Goal: Check status: Check status

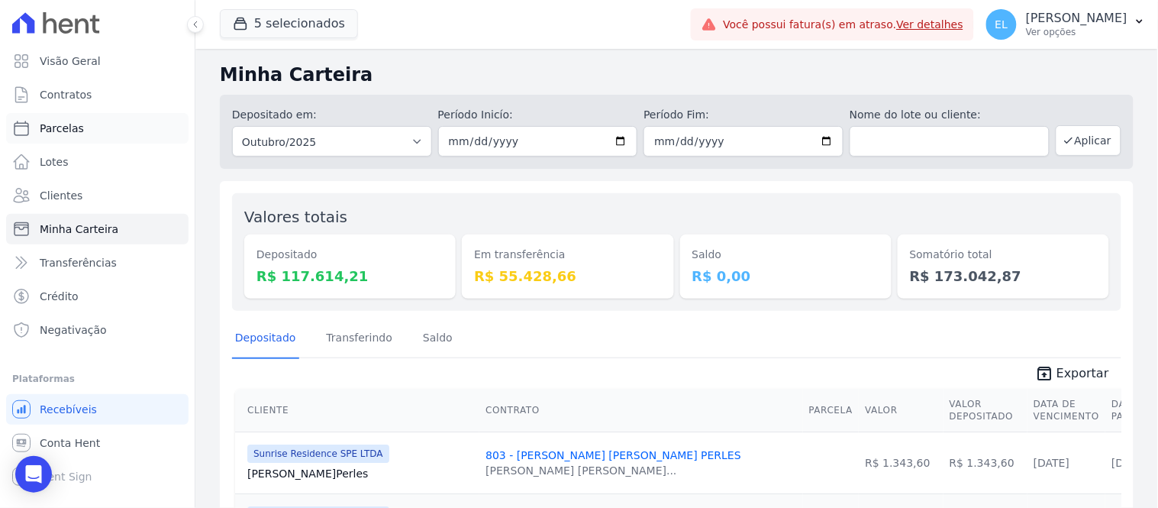
click at [59, 123] on span "Parcelas" at bounding box center [62, 128] width 44 height 15
select select
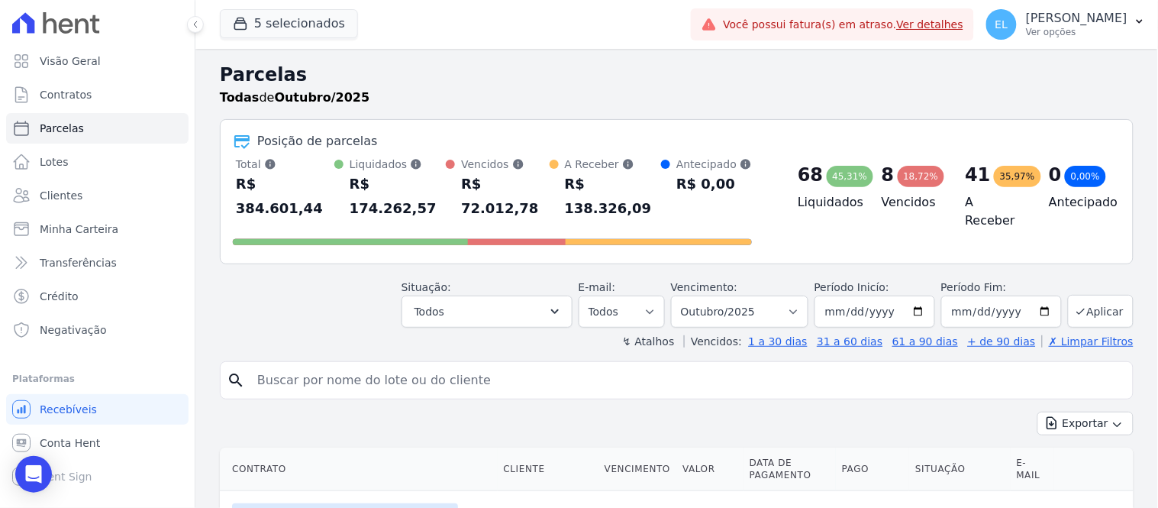
click at [388, 365] on input "search" at bounding box center [687, 380] width 878 height 31
type input "312"
select select
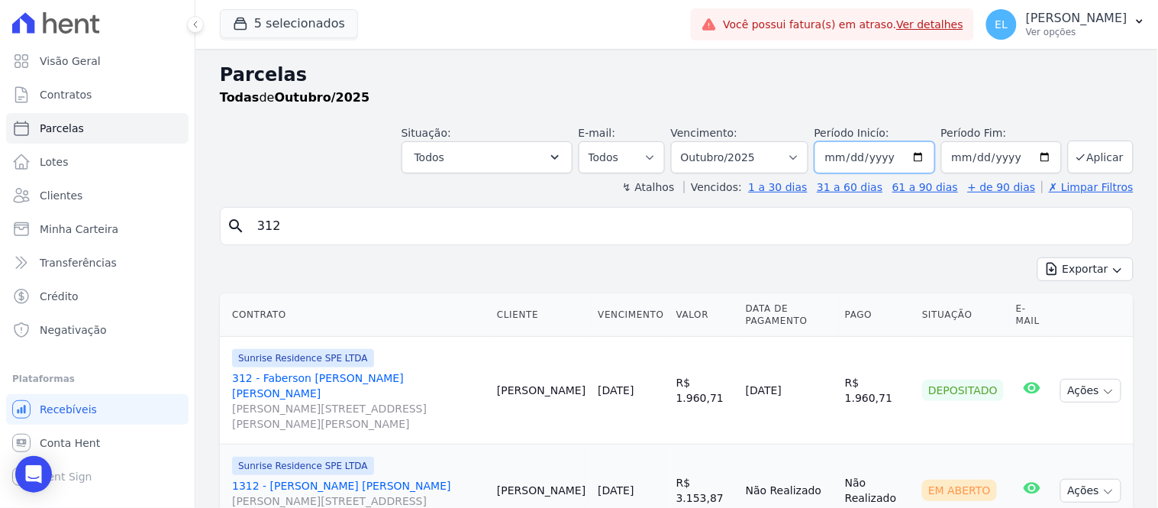
click at [911, 155] on input "[DATE]" at bounding box center [874, 157] width 121 height 32
type input "2025-07-02"
click at [828, 157] on input "2025-07-02" at bounding box center [874, 157] width 121 height 32
type input "2025-07-01"
type input "[DATE]"
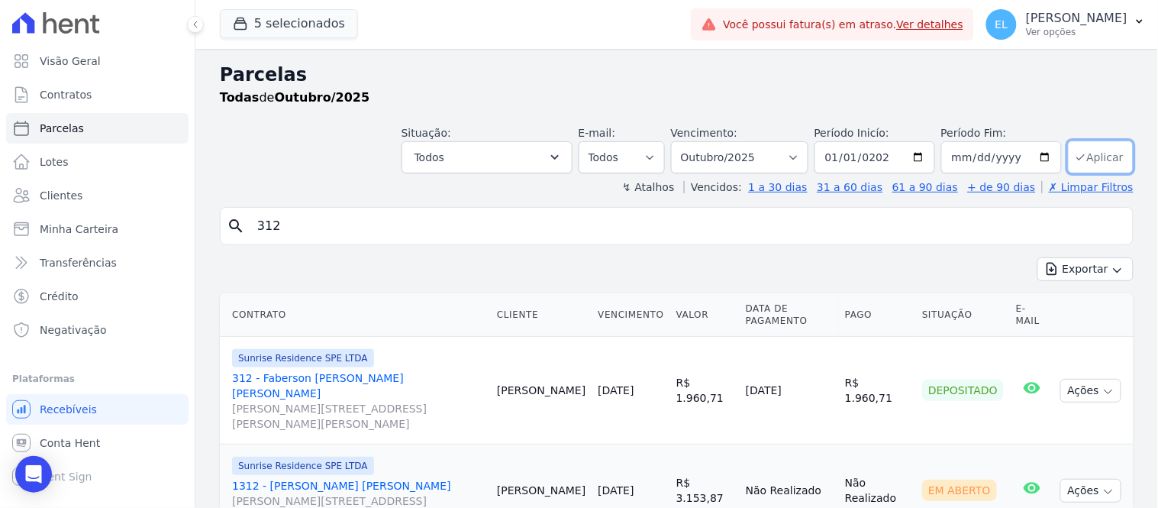
click at [1079, 159] on button "Aplicar" at bounding box center [1101, 156] width 66 height 33
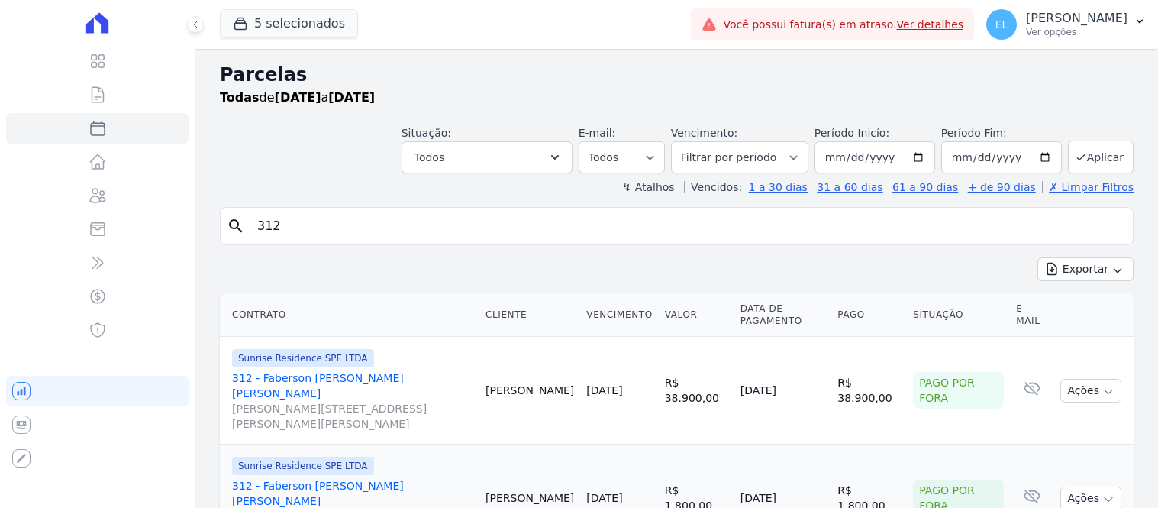
select select
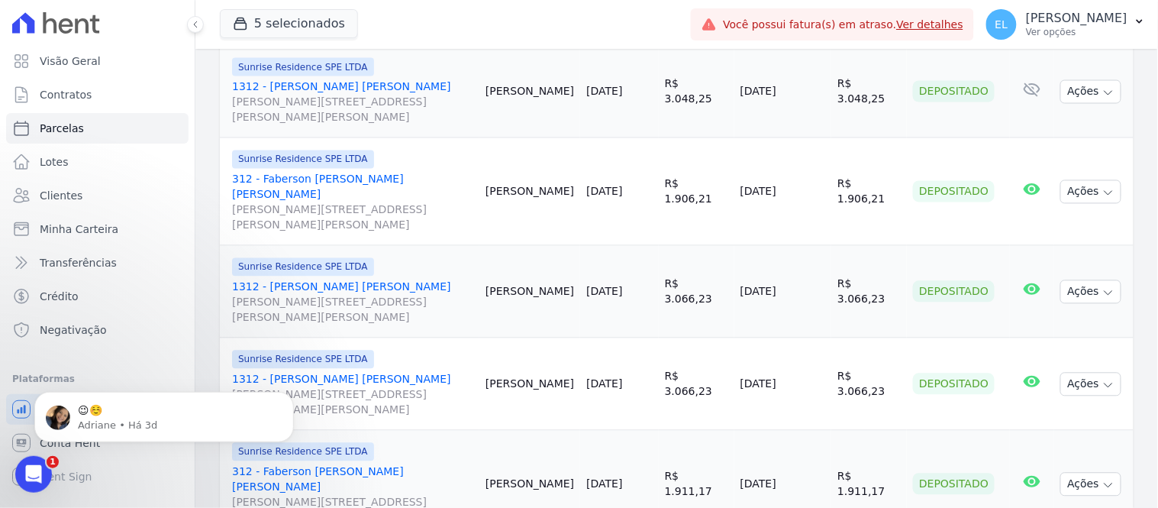
scroll to position [2206, 0]
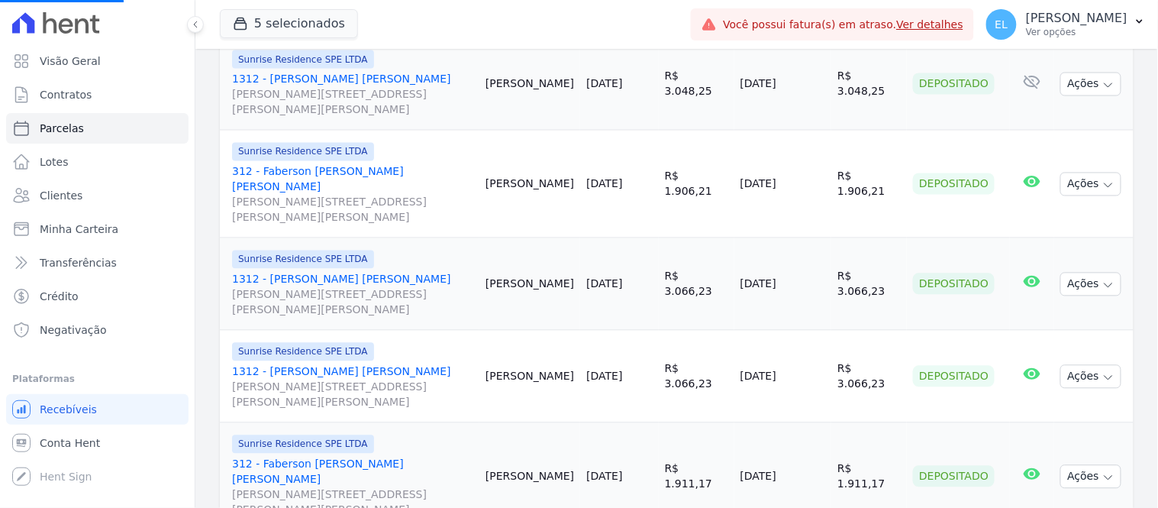
select select
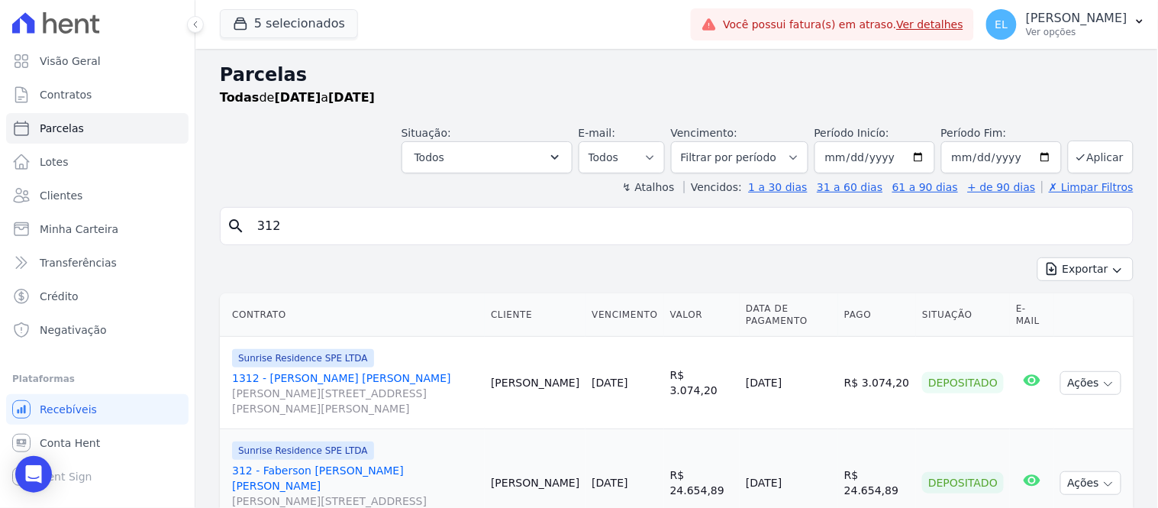
click at [314, 229] on input "312" at bounding box center [687, 226] width 878 height 31
type input "312 faberson"
select select
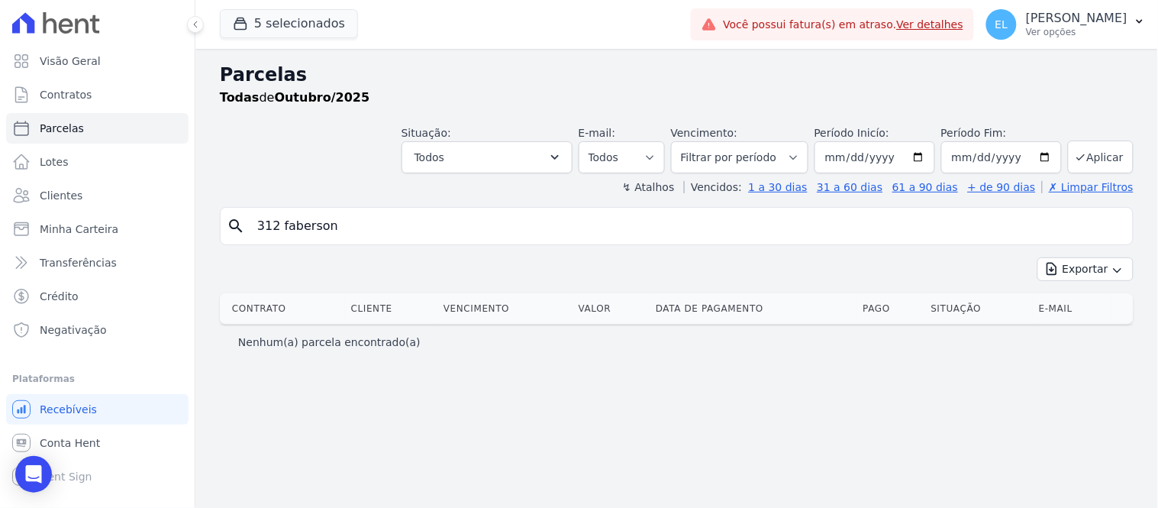
click at [281, 222] on input "312 faberson" at bounding box center [687, 226] width 878 height 31
click at [323, 230] on input "faberson" at bounding box center [687, 226] width 878 height 31
type input "faberson"
select select
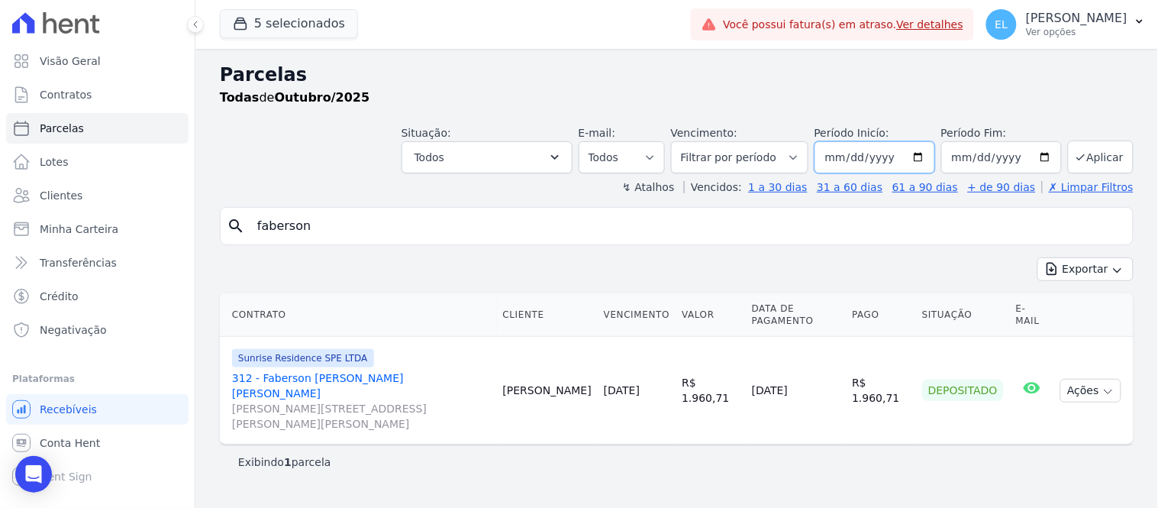
drag, startPoint x: 843, startPoint y: 160, endPoint x: 833, endPoint y: 164, distance: 10.6
click at [842, 161] on input "[DATE]" at bounding box center [874, 157] width 121 height 32
type input "[DATE]"
click at [1107, 156] on button "Aplicar" at bounding box center [1101, 156] width 66 height 33
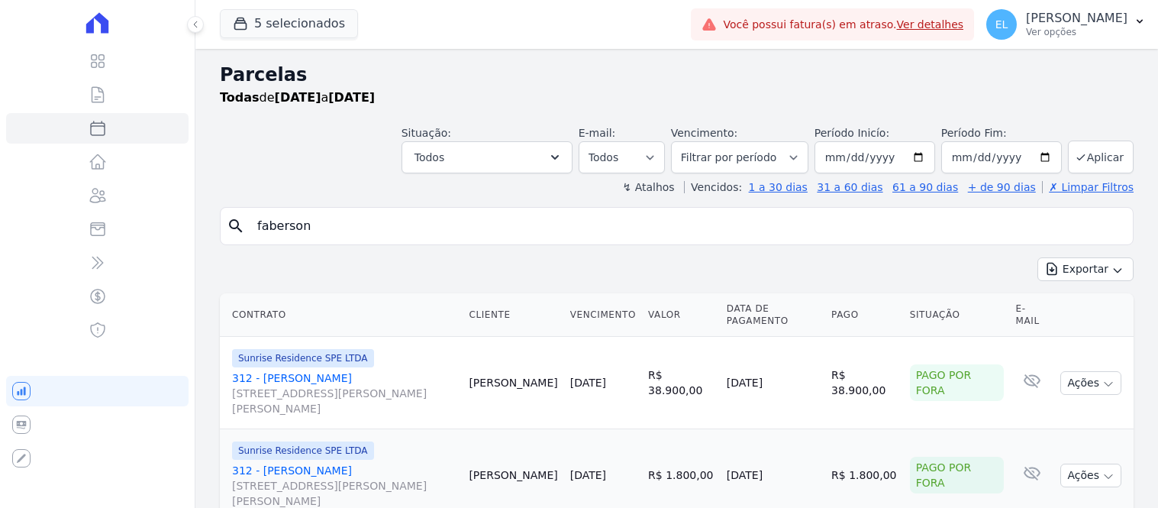
select select
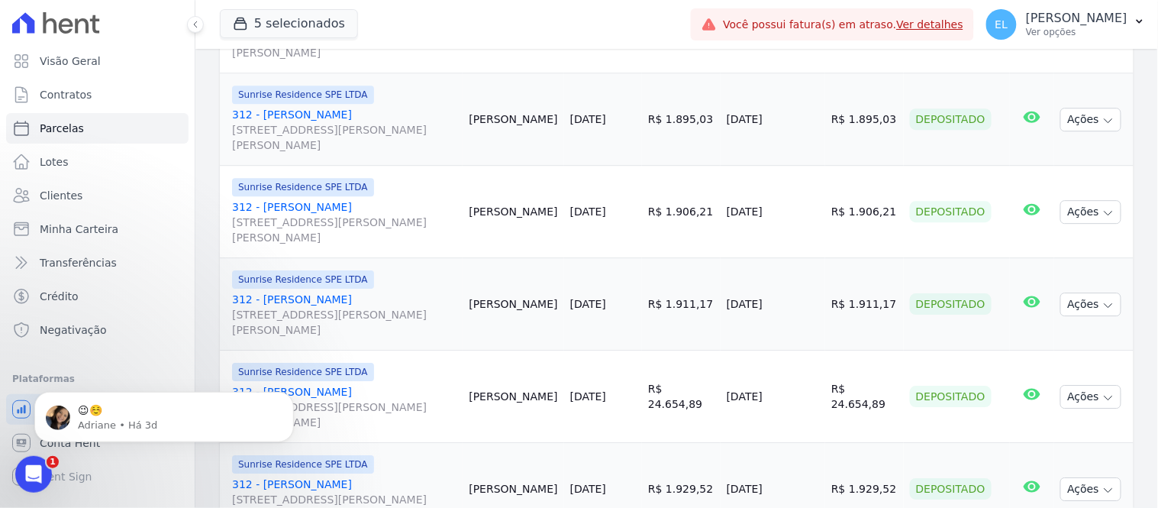
scroll to position [1354, 0]
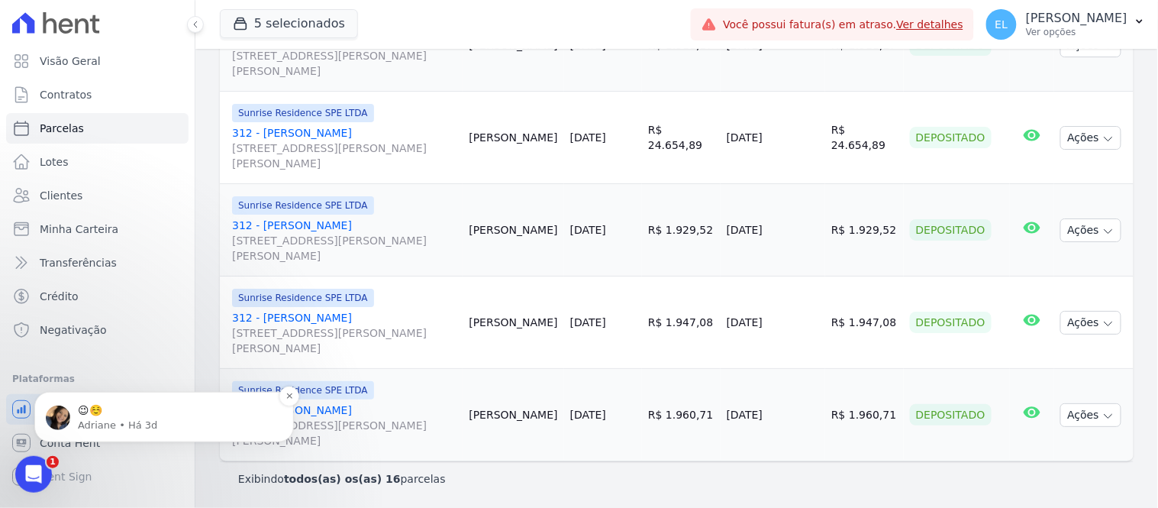
click at [102, 404] on span "😉☺️" at bounding box center [90, 409] width 24 height 12
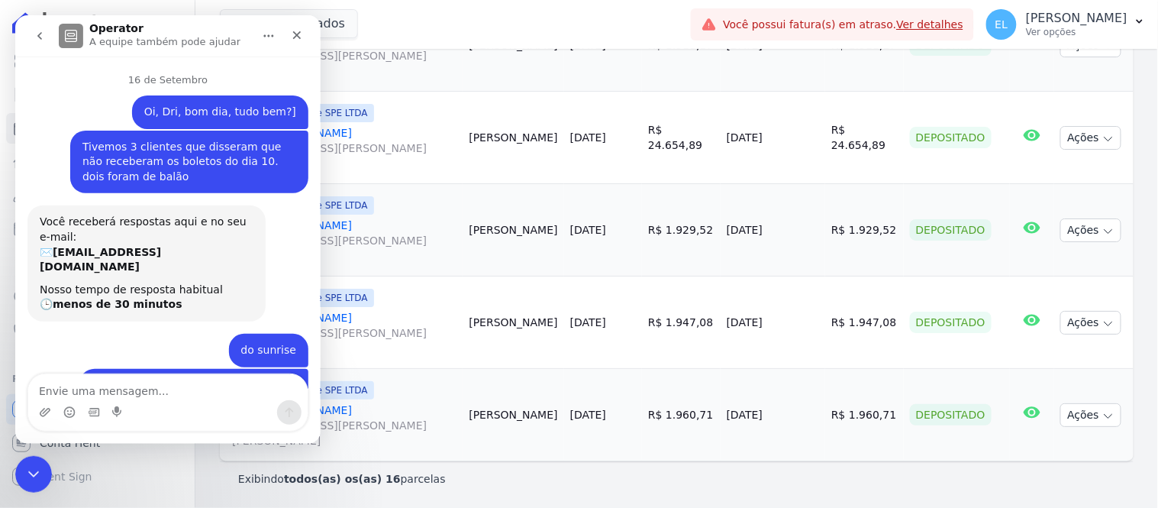
scroll to position [2, 0]
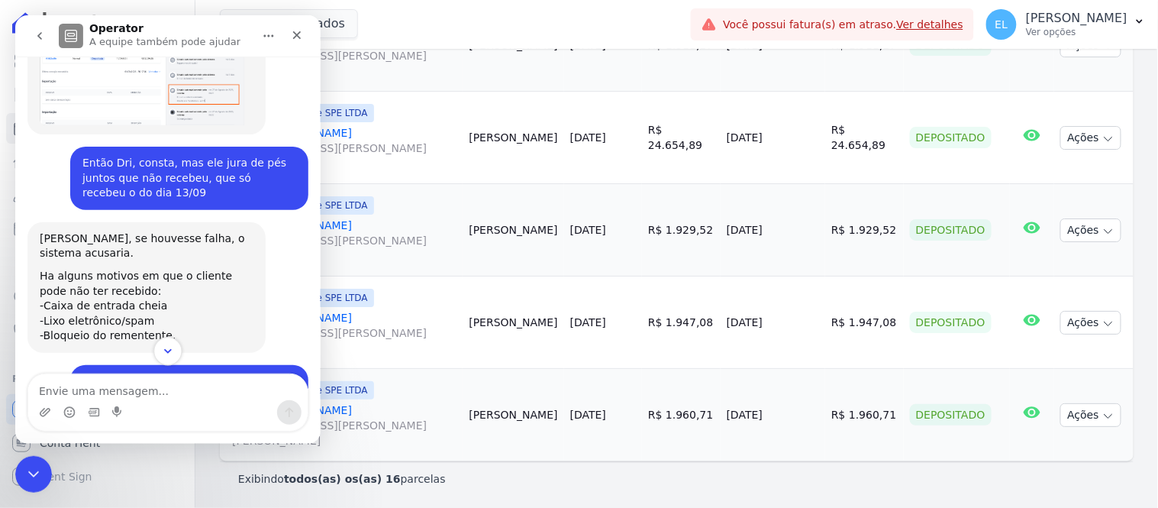
click at [168, 354] on icon "Scroll to bottom" at bounding box center [167, 350] width 14 height 14
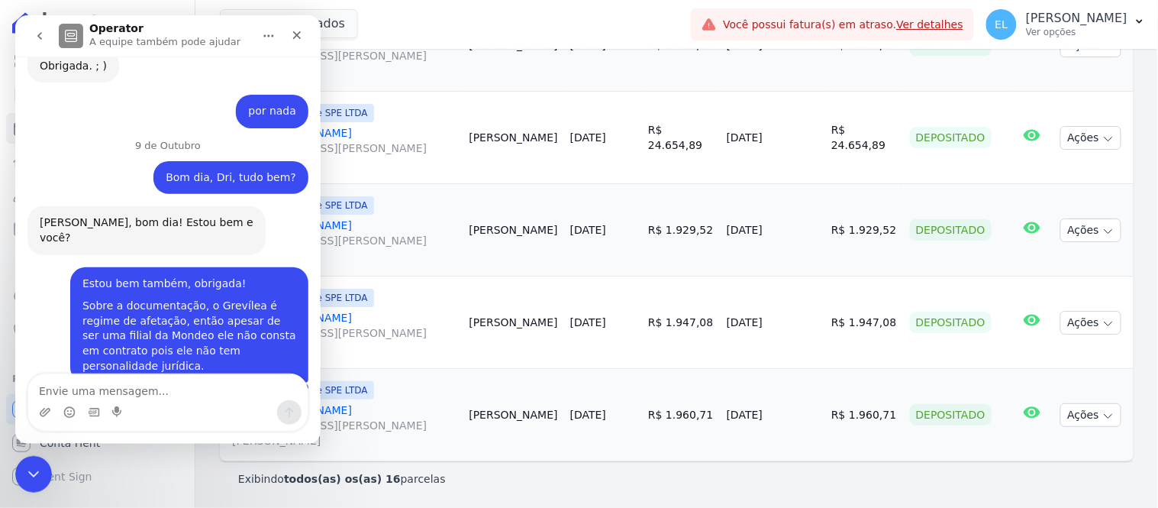
scroll to position [9390, 0]
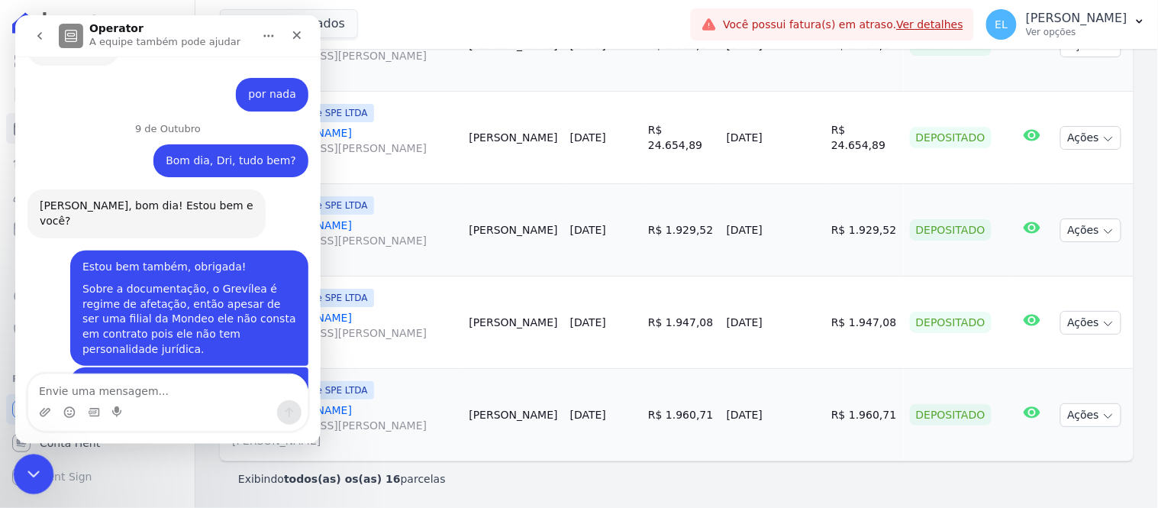
click at [29, 472] on icon "Encerramento do Messenger da Intercom" at bounding box center [31, 472] width 11 height 6
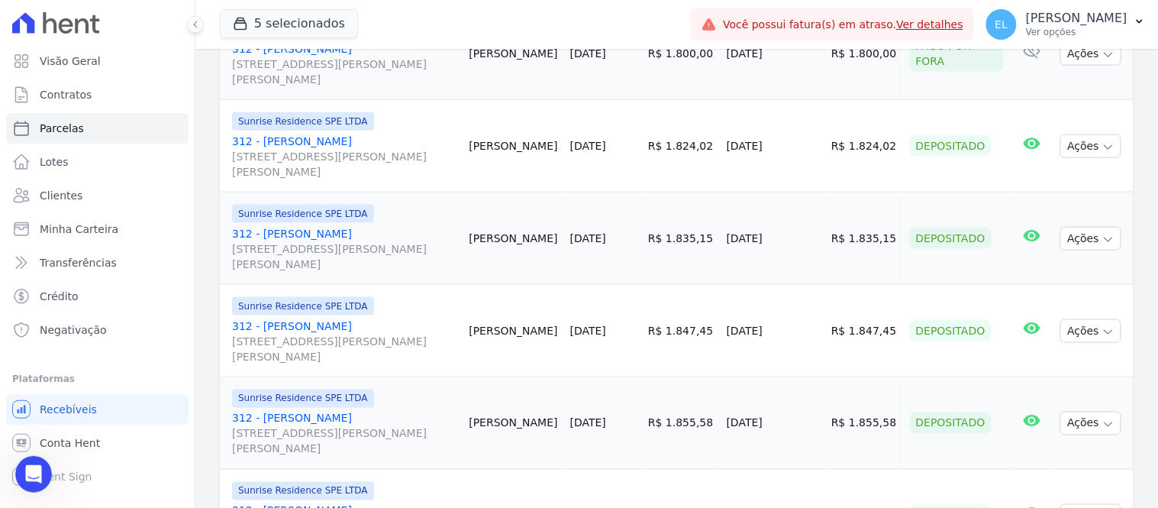
scroll to position [0, 0]
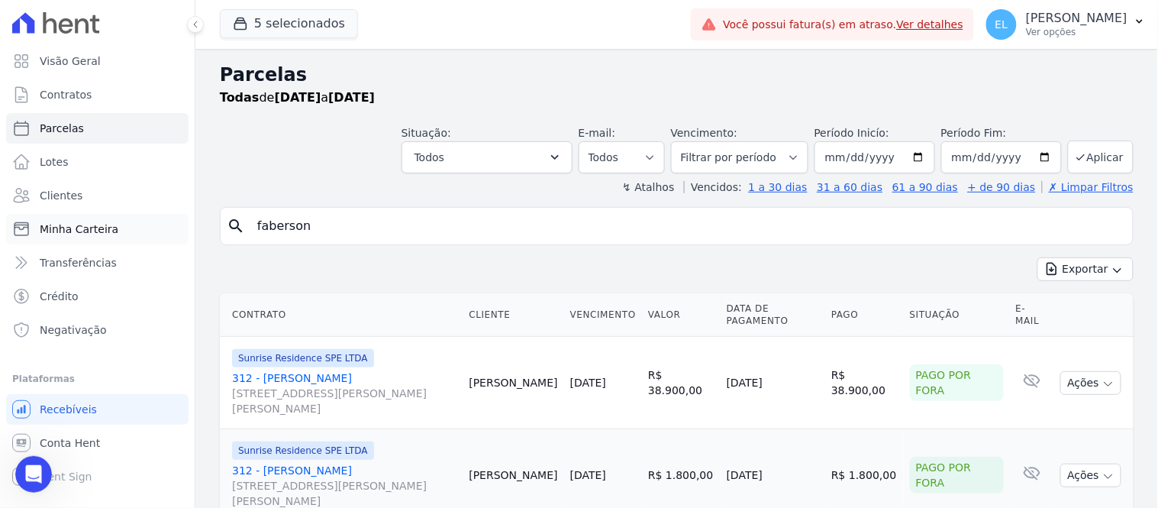
drag, startPoint x: 348, startPoint y: 231, endPoint x: 176, endPoint y: 231, distance: 171.7
click at [181, 232] on div "Visão Geral Contratos [GEOGRAPHIC_DATA] Lotes Clientes Minha Carteira Transferê…" at bounding box center [579, 254] width 1158 height 508
type input "[PERSON_NAME]"
select select
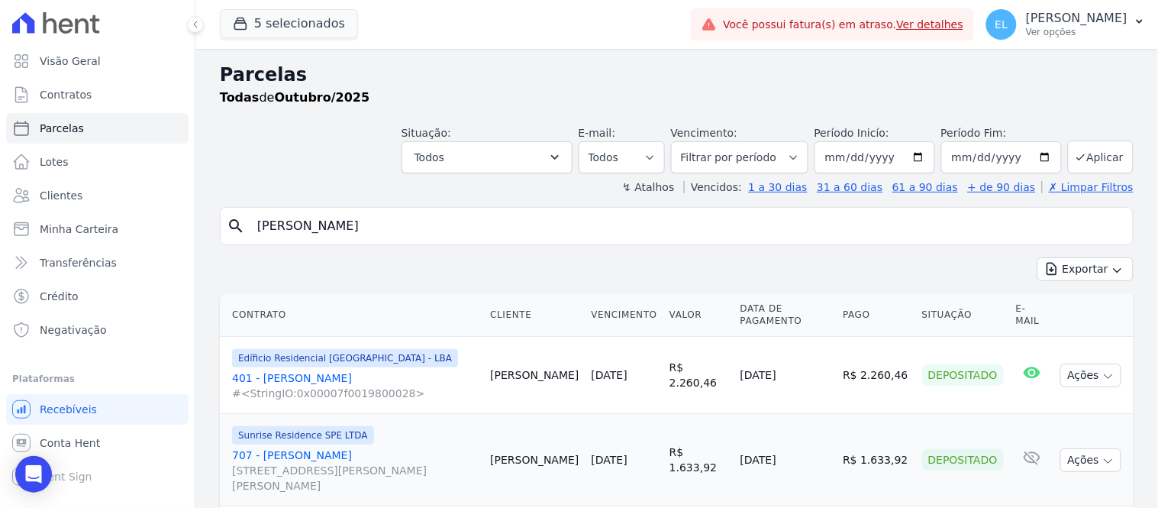
click at [321, 229] on input "[PERSON_NAME]" at bounding box center [687, 226] width 878 height 31
type input "[PERSON_NAME]"
select select
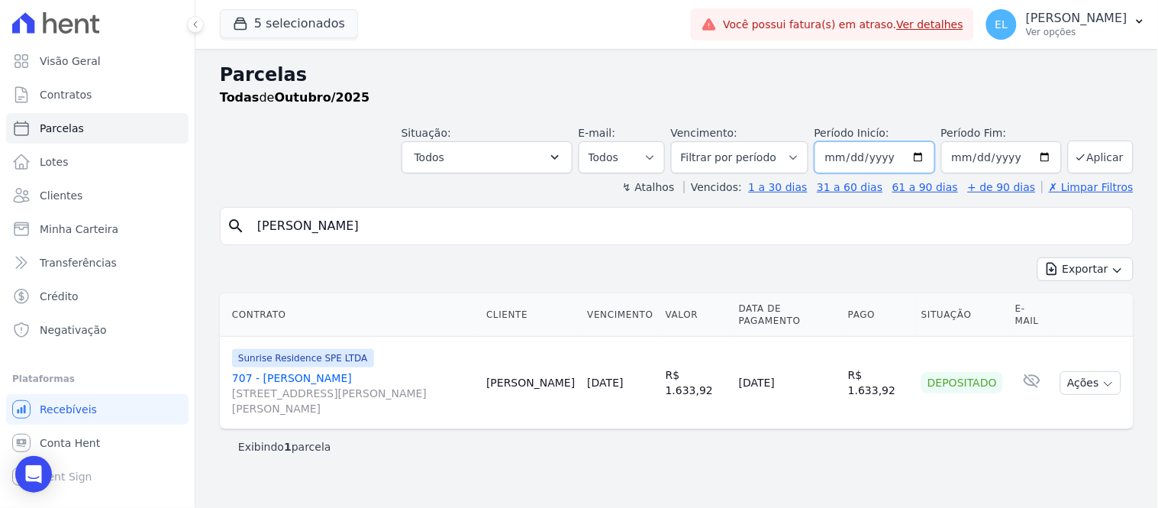
click at [842, 162] on input "[DATE]" at bounding box center [874, 157] width 121 height 32
type input "[DATE]"
click at [1123, 149] on button "Aplicar" at bounding box center [1101, 156] width 66 height 33
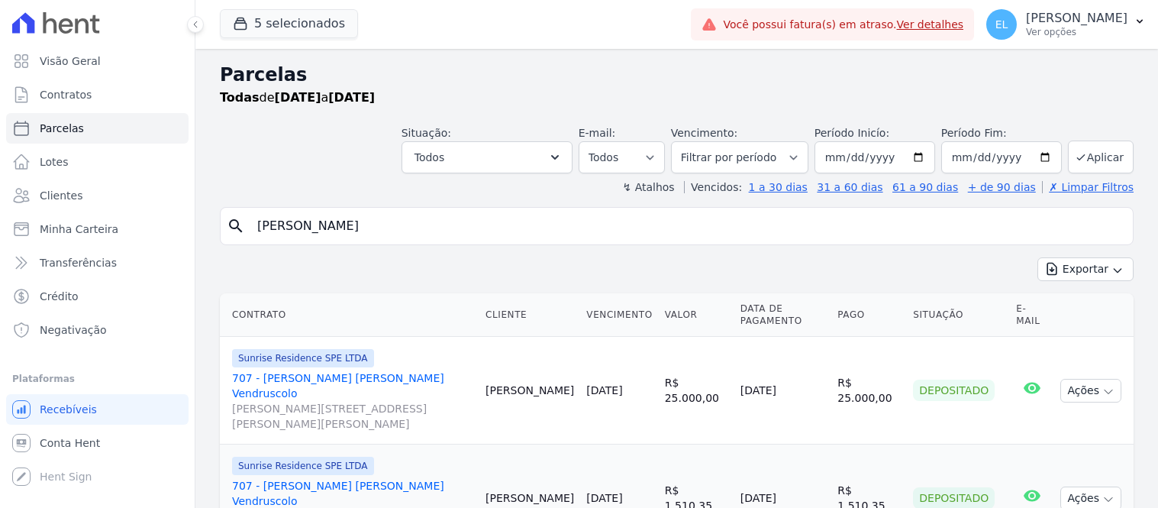
select select
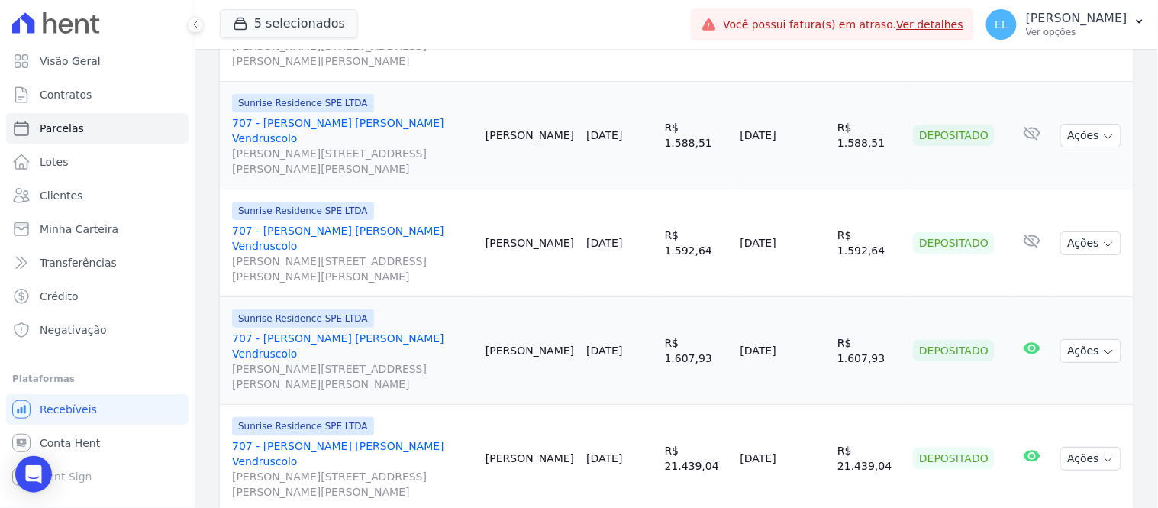
scroll to position [1446, 0]
